Goal: Task Accomplishment & Management: Use online tool/utility

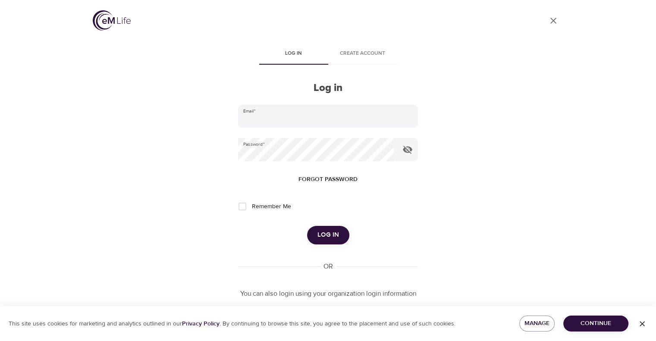
type input "elizabeth.lage@amexgbt.com"
click at [340, 238] on button "Log in" at bounding box center [328, 235] width 42 height 18
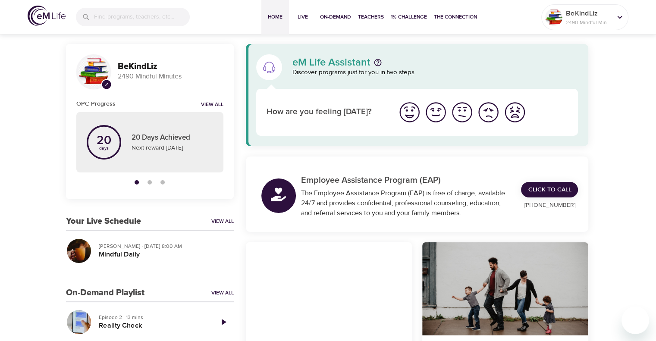
scroll to position [129, 0]
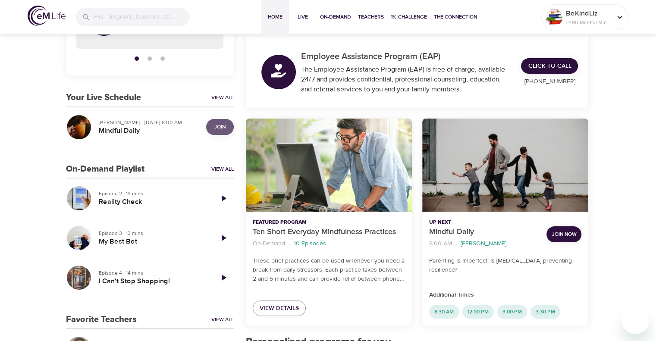
click at [231, 129] on button "Join" at bounding box center [220, 127] width 28 height 16
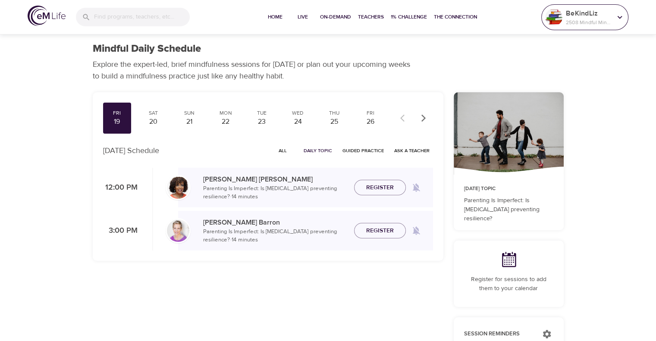
click at [575, 20] on p "2508 Mindful Minutes" at bounding box center [589, 23] width 46 height 8
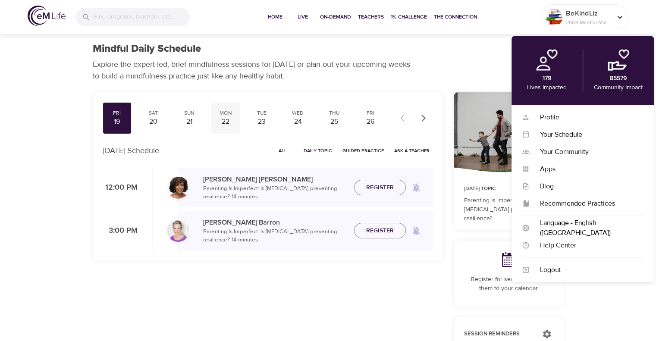
click at [226, 113] on div "Mon" at bounding box center [226, 113] width 22 height 7
